Goal: Task Accomplishment & Management: Complete application form

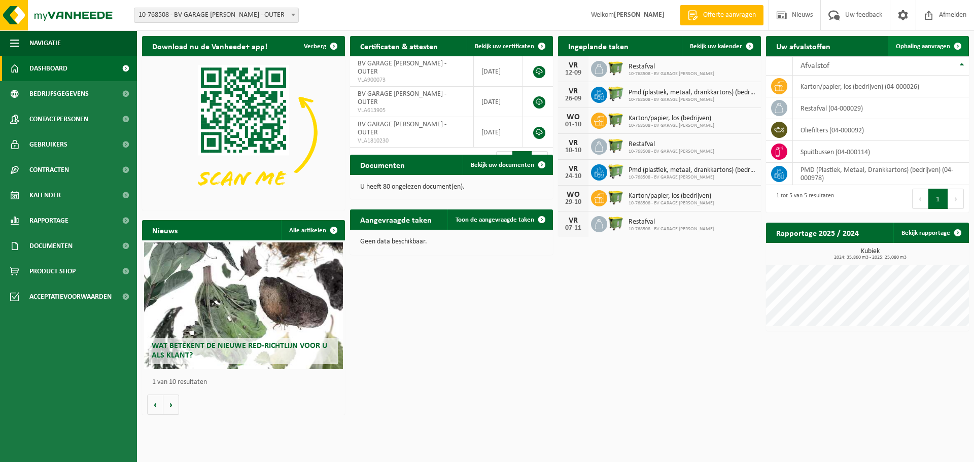
click at [921, 45] on span "Ophaling aanvragen" at bounding box center [923, 46] width 54 height 7
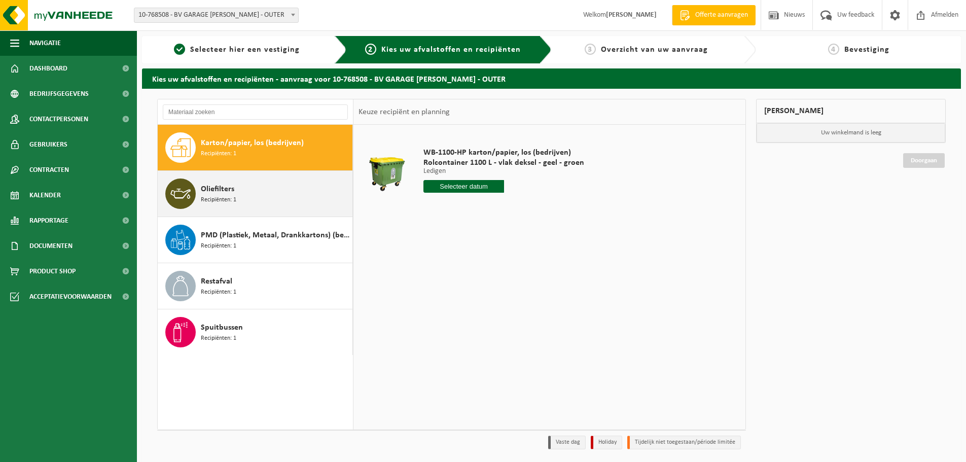
click at [226, 194] on span "Oliefilters" at bounding box center [217, 189] width 33 height 12
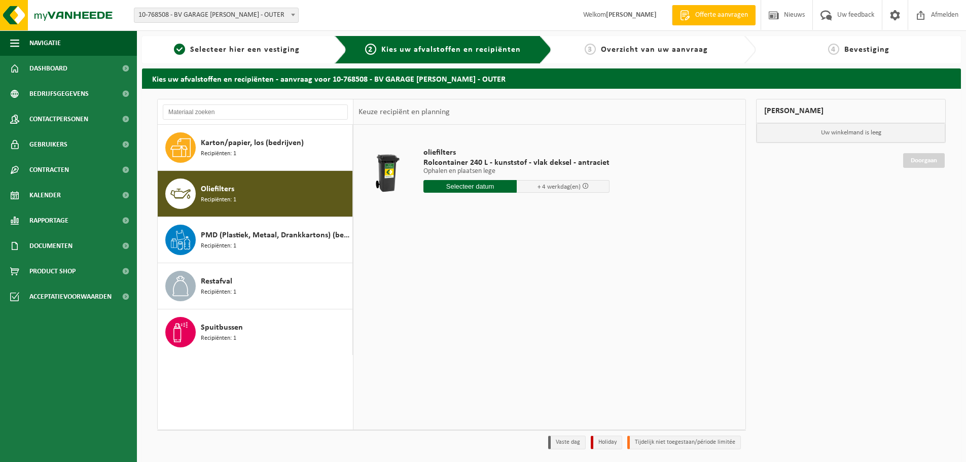
click at [495, 186] on input "text" at bounding box center [470, 186] width 93 height 13
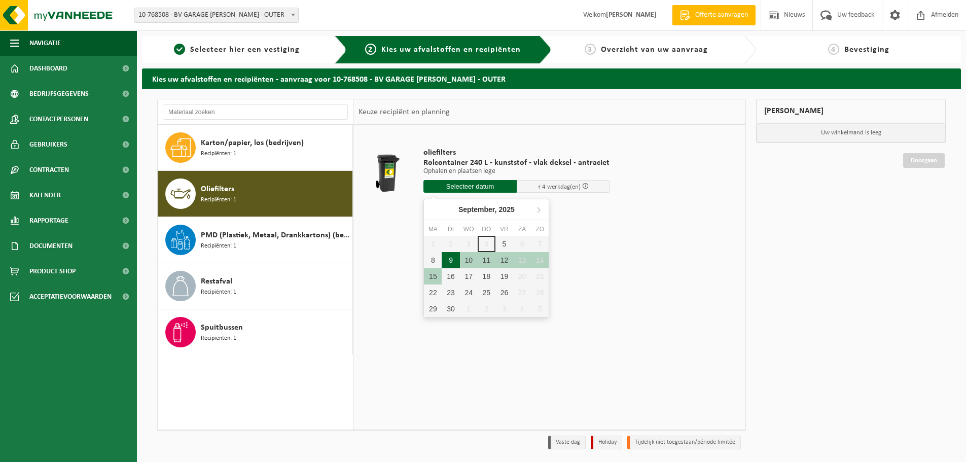
click at [450, 261] on div "9" at bounding box center [451, 260] width 18 height 16
type input "Van 2025-09-09"
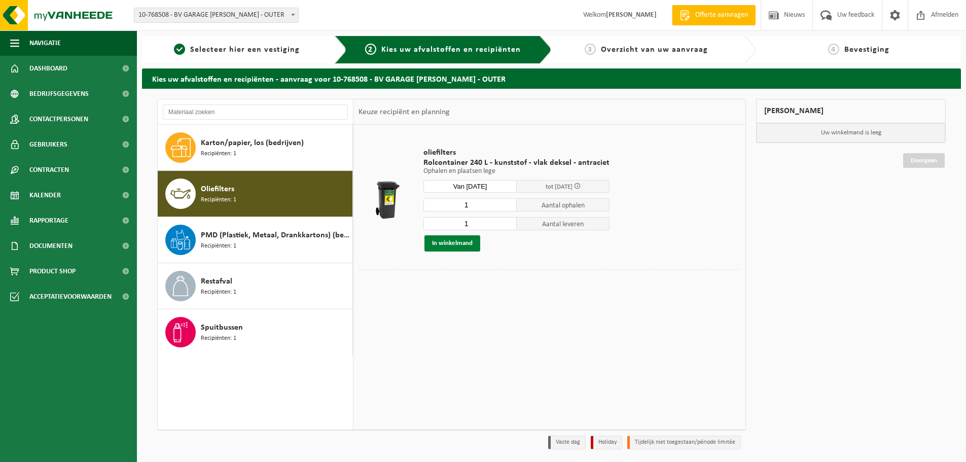
click at [457, 238] on button "In winkelmand" at bounding box center [453, 243] width 56 height 16
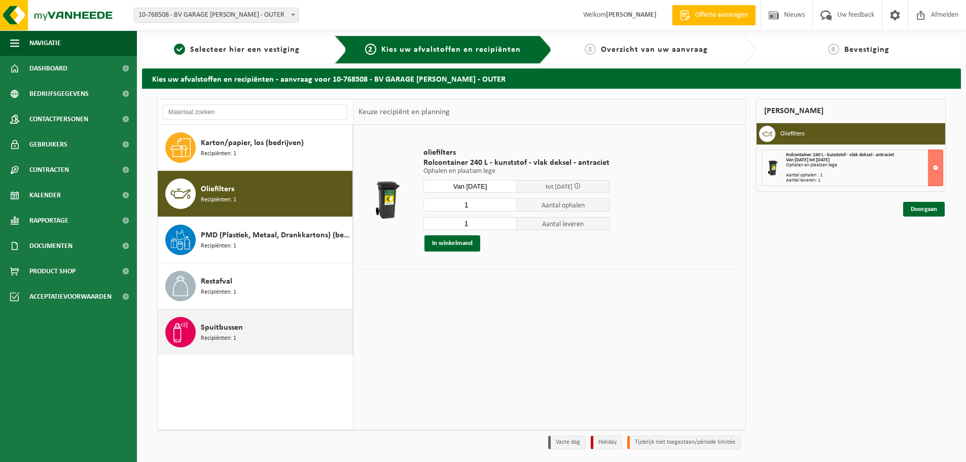
click at [215, 327] on span "Spuitbussen" at bounding box center [222, 328] width 42 height 12
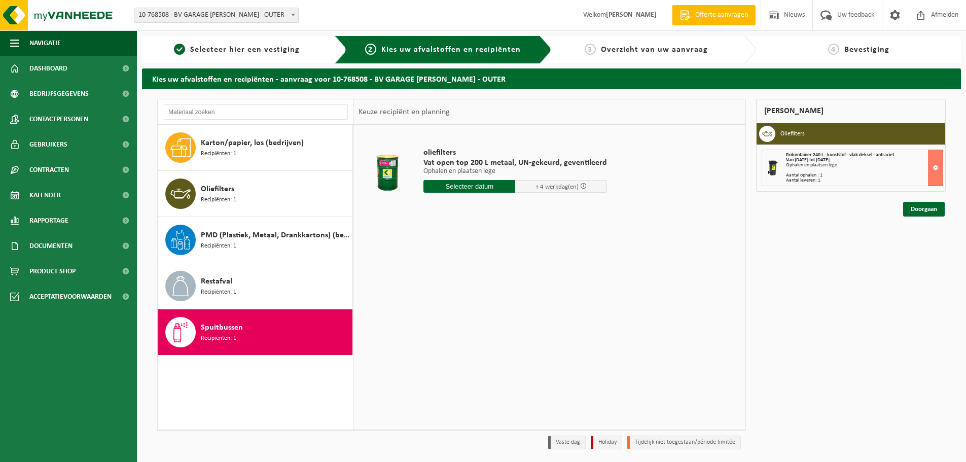
click at [475, 185] on input "text" at bounding box center [470, 186] width 92 height 13
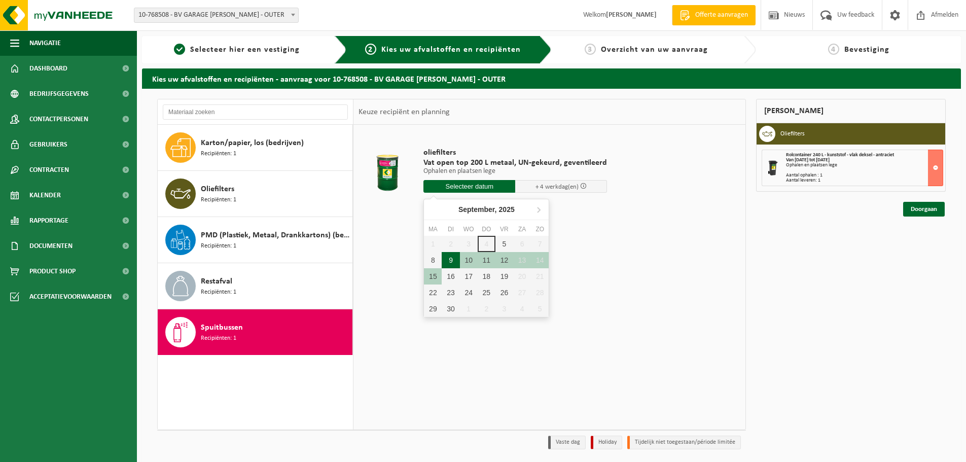
click at [449, 256] on div "9" at bounding box center [451, 260] width 18 height 16
type input "Van 2025-09-09"
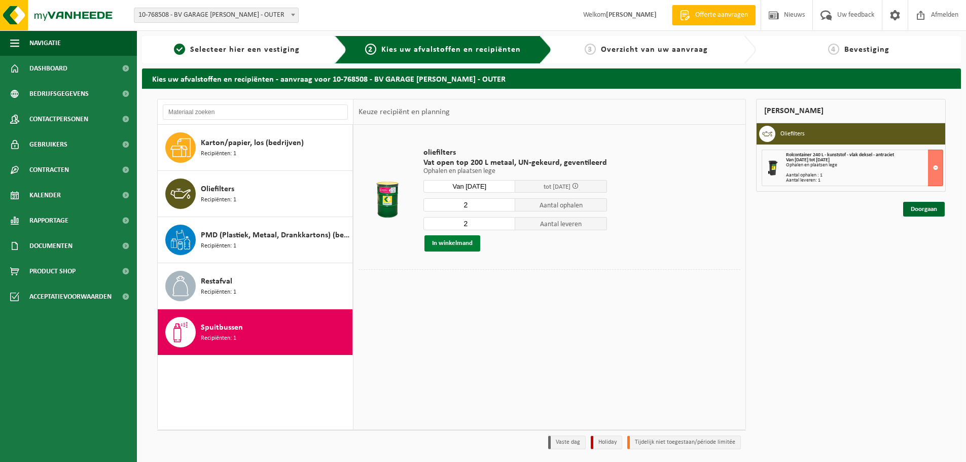
click at [457, 242] on button "In winkelmand" at bounding box center [453, 243] width 56 height 16
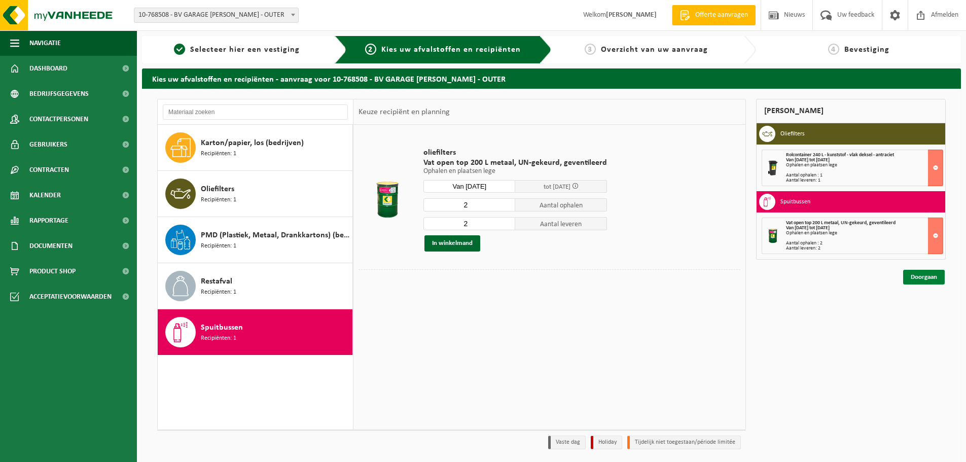
click at [911, 278] on link "Doorgaan" at bounding box center [924, 277] width 42 height 15
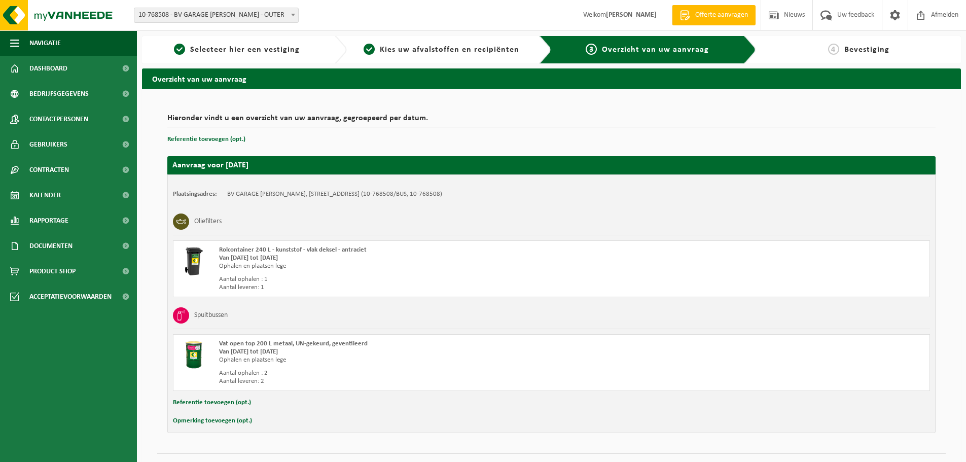
scroll to position [22, 0]
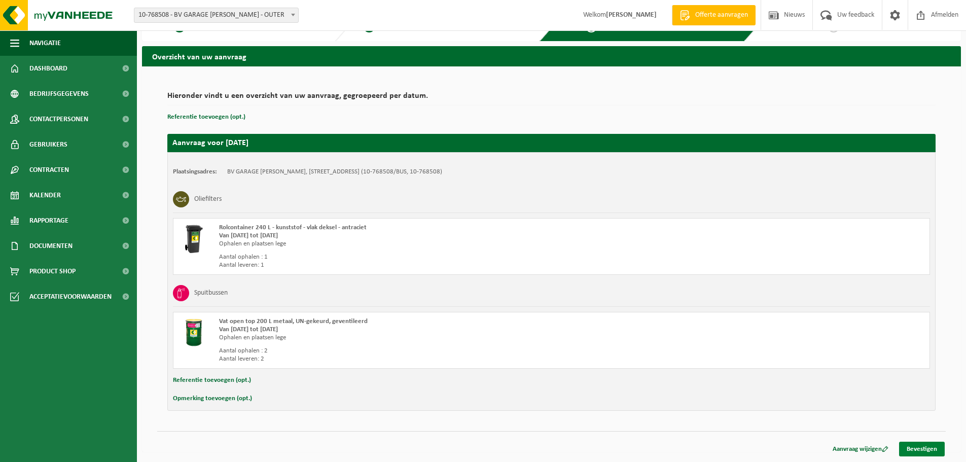
click at [917, 443] on link "Bevestigen" at bounding box center [922, 449] width 46 height 15
